Goal: Communication & Community: Answer question/provide support

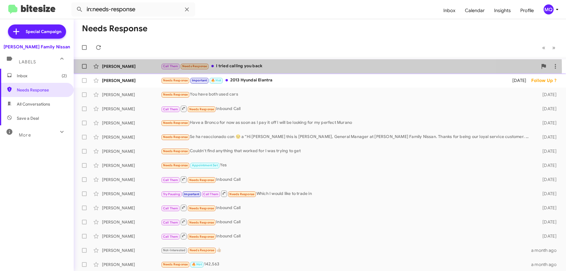
click at [266, 69] on div "Call Them Needs Response I tried calling you back" at bounding box center [349, 66] width 377 height 7
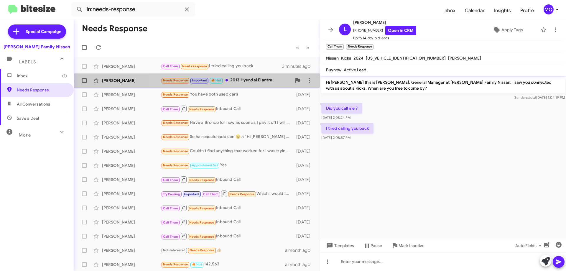
click at [262, 81] on div "Needs Response Important 🔥 Hot 2013 Hyundai Elantra" at bounding box center [226, 80] width 131 height 7
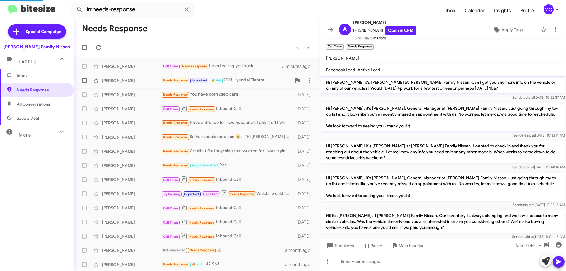
scroll to position [406, 0]
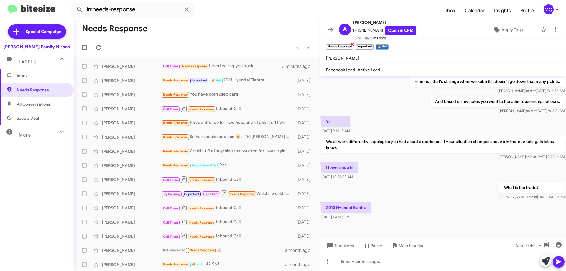
click at [352, 44] on span "×" at bounding box center [352, 43] width 5 height 7
click at [358, 44] on span "×" at bounding box center [358, 43] width 5 height 7
click at [344, 44] on span "×" at bounding box center [342, 43] width 5 height 7
click at [503, 30] on span "Apply Tags" at bounding box center [512, 29] width 22 height 11
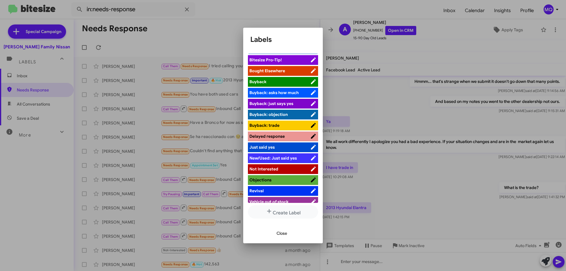
scroll to position [15, 0]
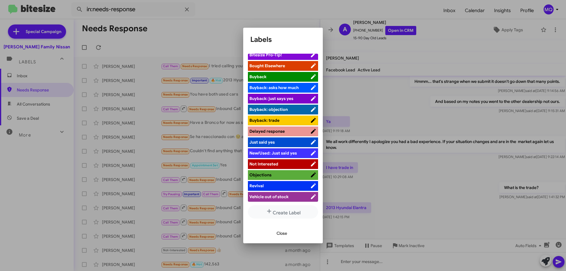
click at [284, 230] on span "Close" at bounding box center [281, 233] width 11 height 11
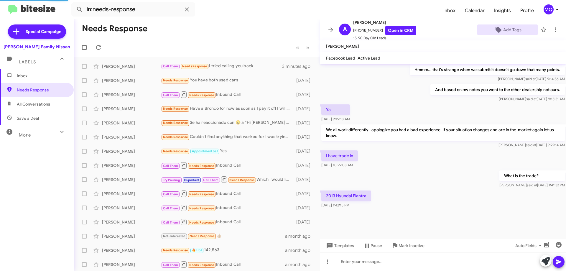
scroll to position [394, 0]
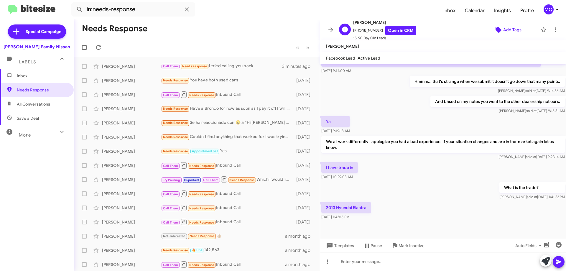
click at [498, 32] on icon at bounding box center [498, 29] width 7 height 7
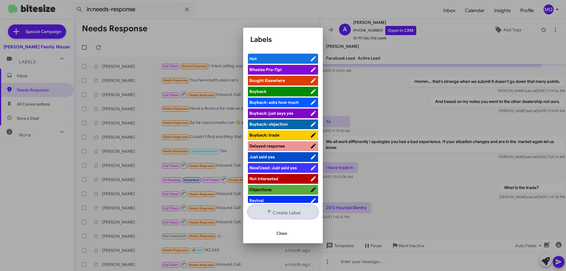
click at [279, 214] on button "Create Label" at bounding box center [283, 211] width 70 height 13
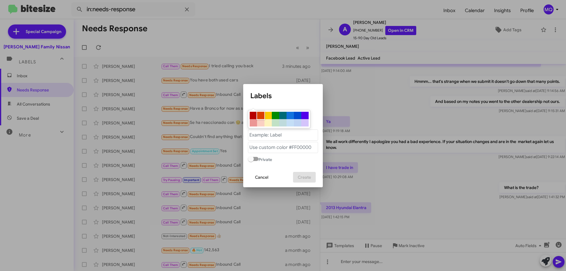
click at [260, 116] on div at bounding box center [260, 115] width 7 height 7
type "#db3e00"
click at [261, 135] on "text" at bounding box center [283, 134] width 70 height 11
type "upside down on trade"
click at [303, 177] on span "Create" at bounding box center [304, 177] width 13 height 11
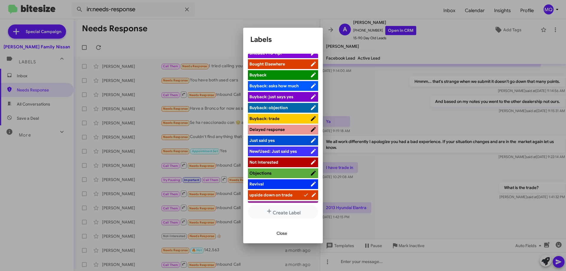
scroll to position [26, 0]
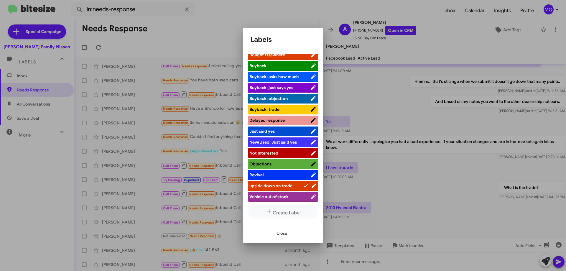
click at [279, 186] on span "upside down on trade" at bounding box center [270, 185] width 43 height 5
click at [282, 233] on span "Close" at bounding box center [281, 233] width 11 height 11
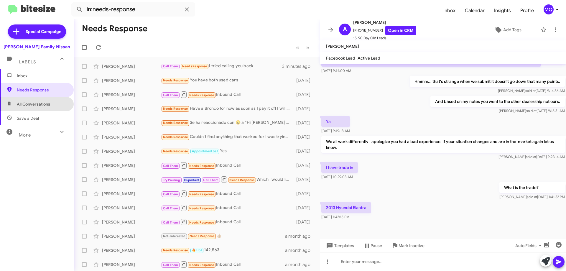
click at [46, 104] on span "All Conversations" at bounding box center [33, 104] width 33 height 6
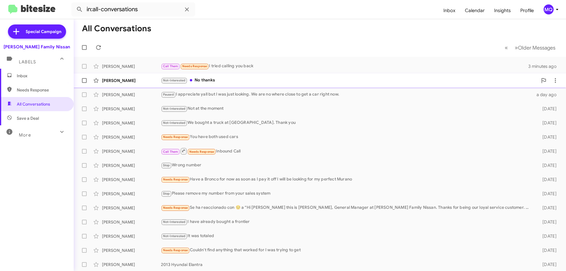
click at [228, 82] on div "Not-Interested No thanks" at bounding box center [349, 80] width 377 height 7
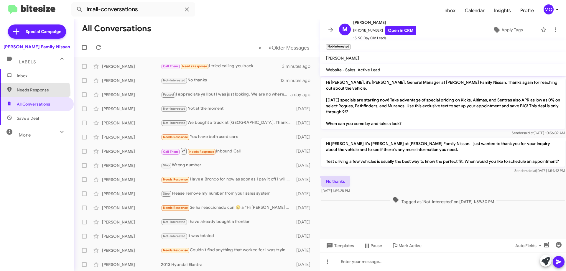
click at [29, 93] on span "Needs Response" at bounding box center [42, 90] width 50 height 6
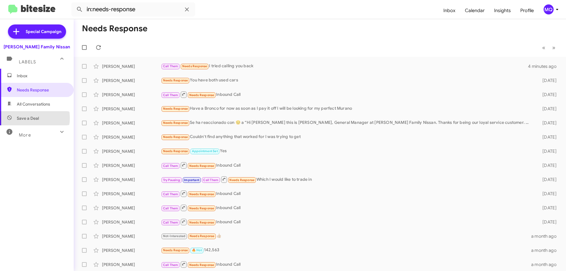
click at [26, 118] on span "Save a Deal" at bounding box center [28, 118] width 22 height 6
type input "in:not-interested"
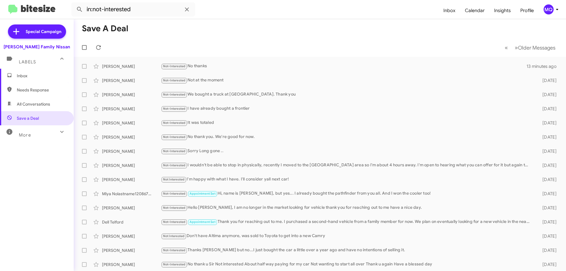
click at [24, 75] on span "Inbox" at bounding box center [42, 76] width 50 height 6
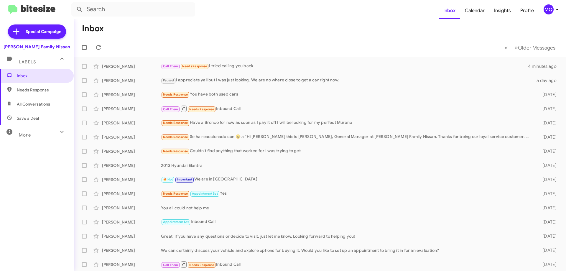
click at [41, 134] on div "More" at bounding box center [31, 132] width 52 height 11
click at [26, 208] on span "Sent" at bounding box center [37, 208] width 74 height 14
type input "in:sent"
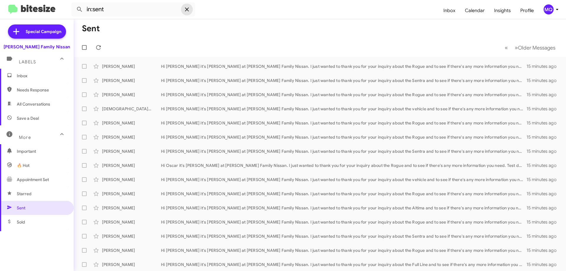
click at [185, 10] on icon at bounding box center [186, 9] width 7 height 7
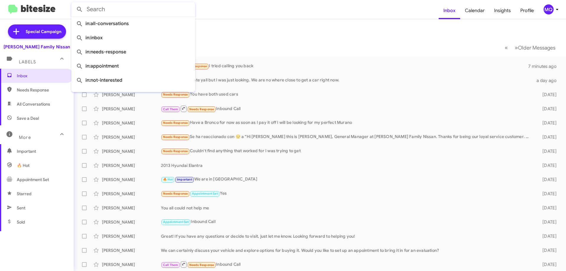
click at [254, 38] on mat-toolbar-row "Inbox" at bounding box center [320, 28] width 492 height 19
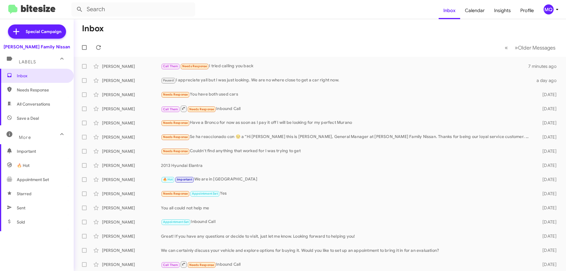
click at [30, 208] on span "Sent" at bounding box center [37, 208] width 74 height 14
type input "in:sent"
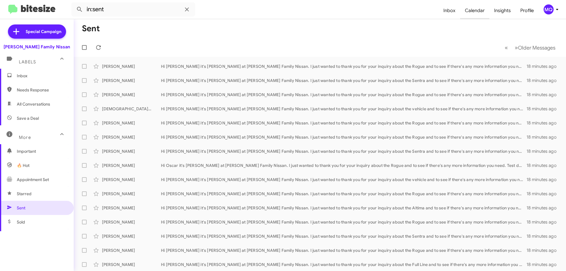
click at [469, 10] on span "Calendar" at bounding box center [474, 10] width 29 height 17
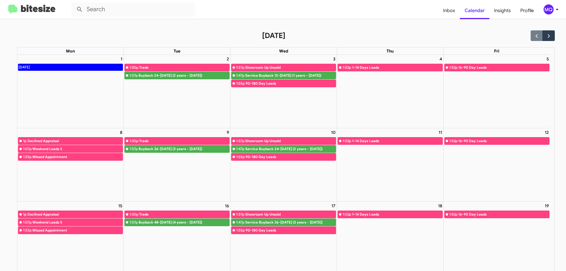
scroll to position [29, 0]
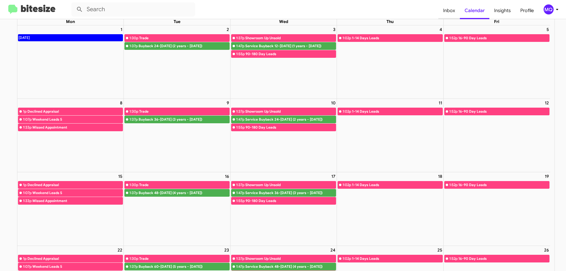
click at [450, 13] on span "Inbox" at bounding box center [449, 10] width 22 height 17
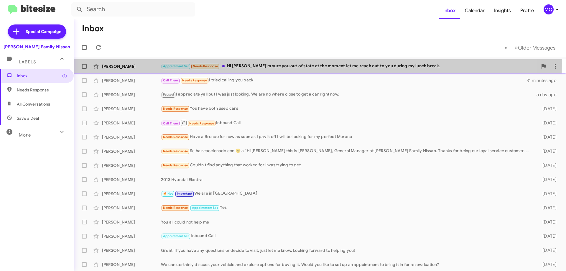
click at [250, 63] on div "Appointment Set Needs Response Hi [PERSON_NAME] I'm sure you out of state at th…" at bounding box center [349, 66] width 377 height 7
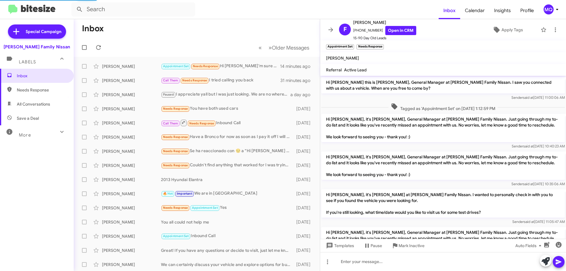
scroll to position [582, 0]
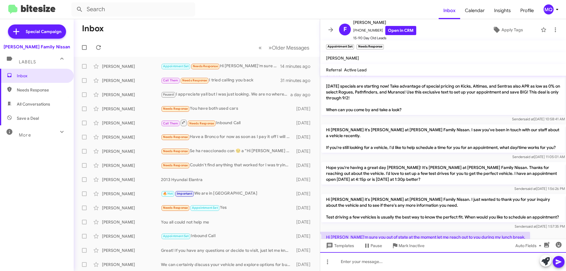
click at [404, 263] on div at bounding box center [443, 261] width 246 height 19
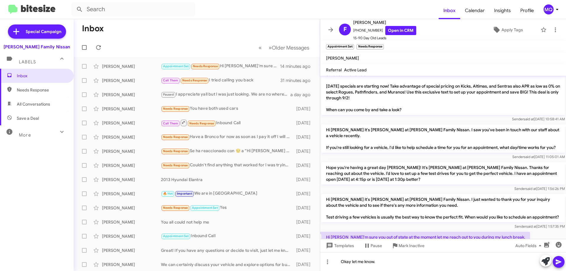
click at [556, 259] on icon at bounding box center [559, 261] width 6 height 5
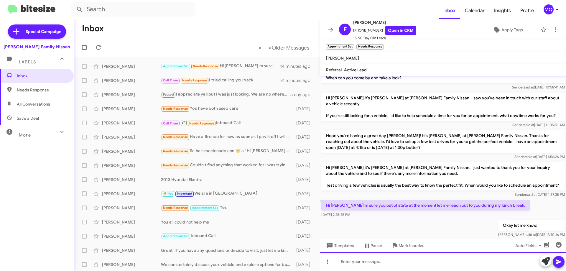
scroll to position [616, 0]
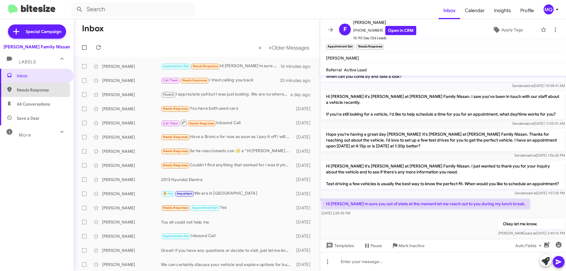
click at [30, 89] on span "Needs Response" at bounding box center [42, 90] width 50 height 6
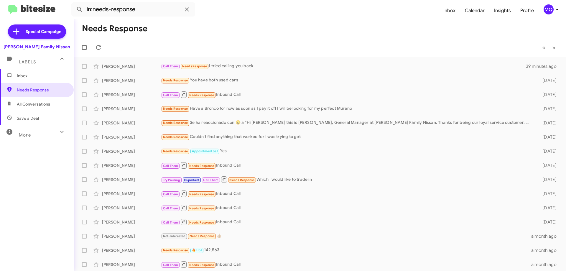
click at [43, 102] on span "All Conversations" at bounding box center [33, 104] width 33 height 6
type input "in:all-conversations"
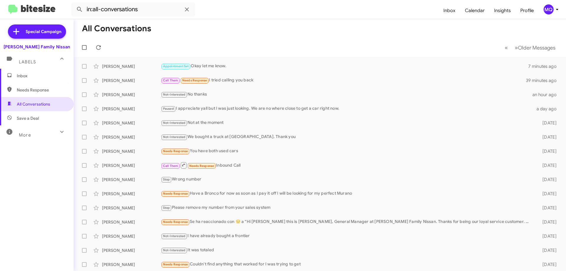
click at [20, 78] on span "Inbox" at bounding box center [42, 76] width 50 height 6
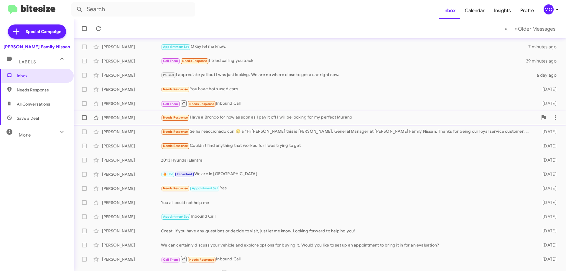
scroll to position [29, 0]
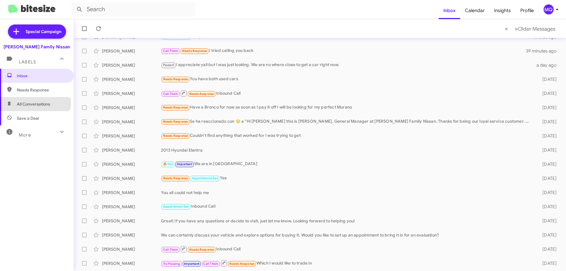
click at [35, 101] on span "All Conversations" at bounding box center [33, 104] width 33 height 6
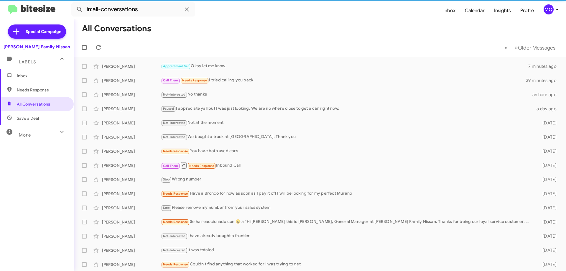
click at [36, 93] on span "Needs Response" at bounding box center [37, 90] width 74 height 14
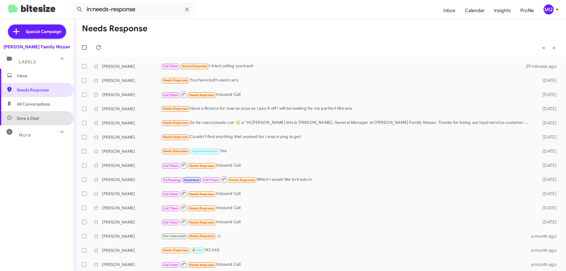
click at [38, 118] on span "Save a Deal" at bounding box center [28, 118] width 22 height 6
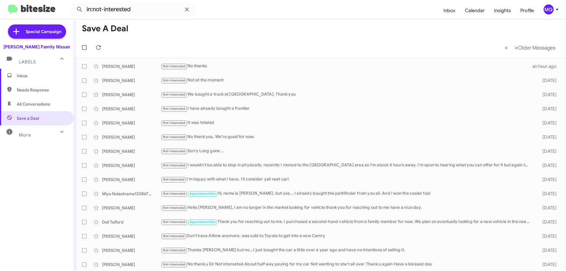
click at [28, 134] on span "More" at bounding box center [25, 134] width 12 height 5
click at [28, 151] on span "Important" at bounding box center [42, 151] width 50 height 6
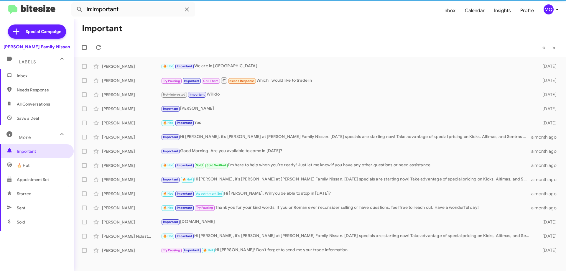
click at [42, 169] on span "🔥 Hot" at bounding box center [37, 165] width 74 height 14
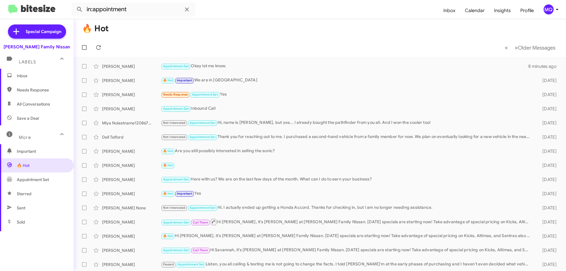
click at [45, 179] on span "Appointment Set" at bounding box center [33, 180] width 32 height 6
type input "in:appointment-set"
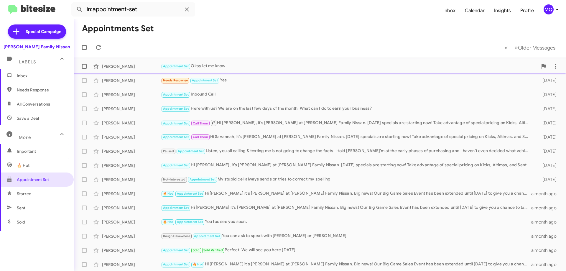
click at [261, 67] on div "Appointment Set Okay let me know." at bounding box center [349, 66] width 377 height 7
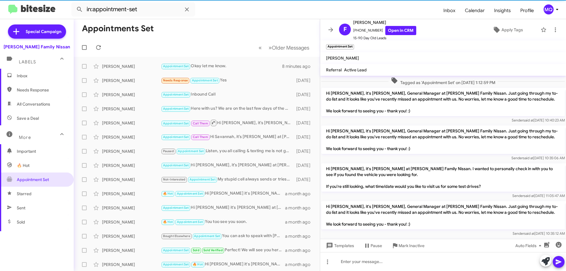
scroll to position [576, 0]
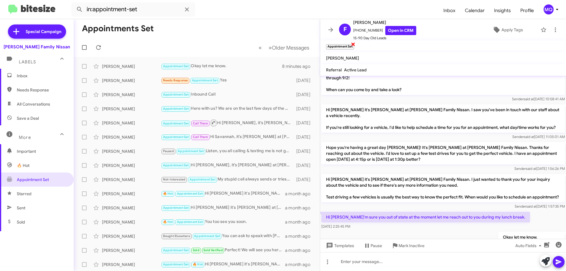
click at [353, 44] on span "×" at bounding box center [353, 43] width 5 height 7
